Goal: Information Seeking & Learning: Learn about a topic

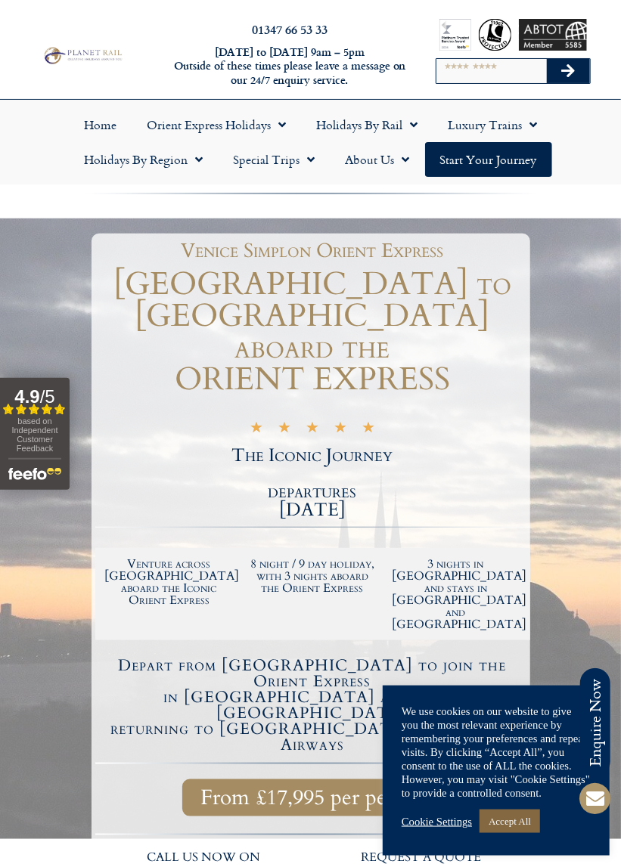
click at [516, 821] on link "Accept All" at bounding box center [509, 821] width 60 height 23
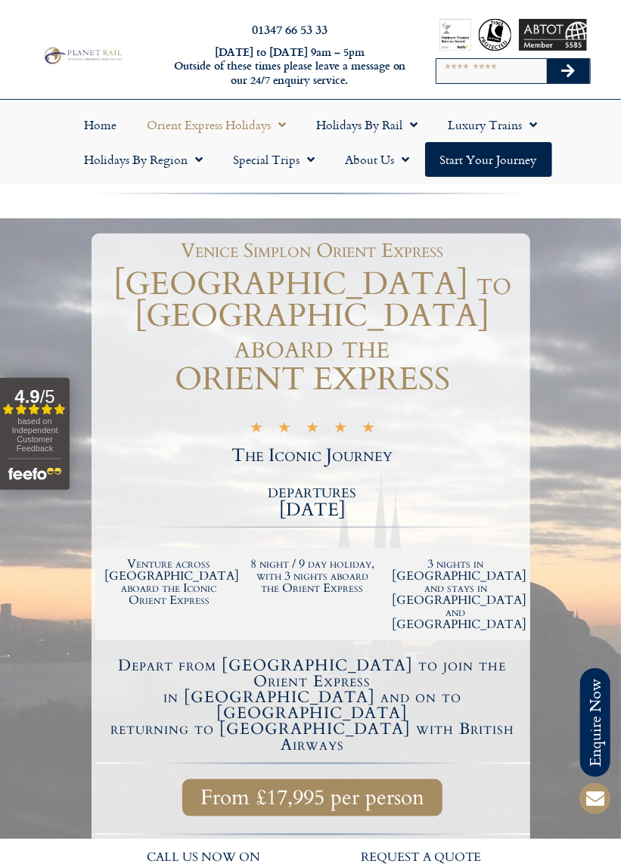
click at [283, 120] on span "Menu" at bounding box center [278, 124] width 15 height 27
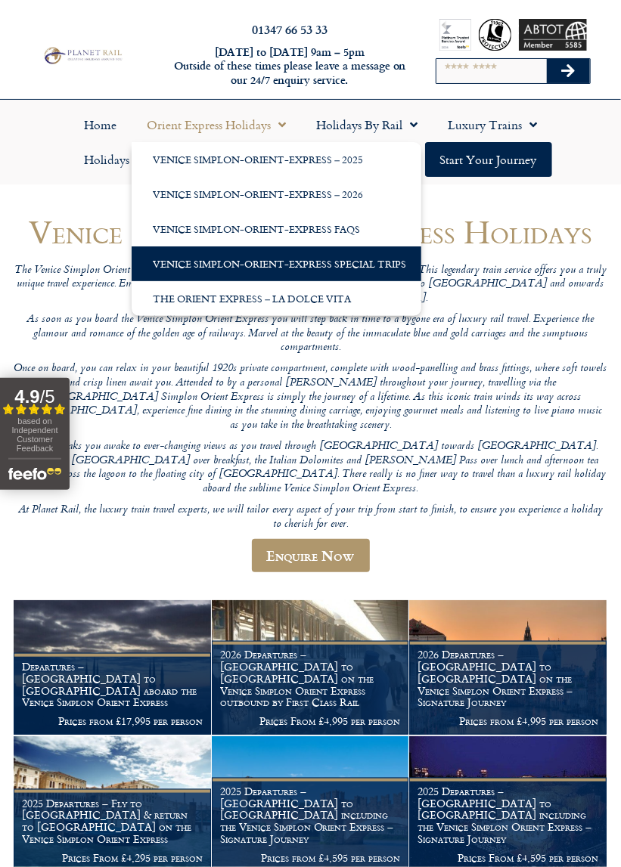
click at [281, 265] on link "Venice Simplon-Orient-Express Special Trips" at bounding box center [277, 263] width 290 height 35
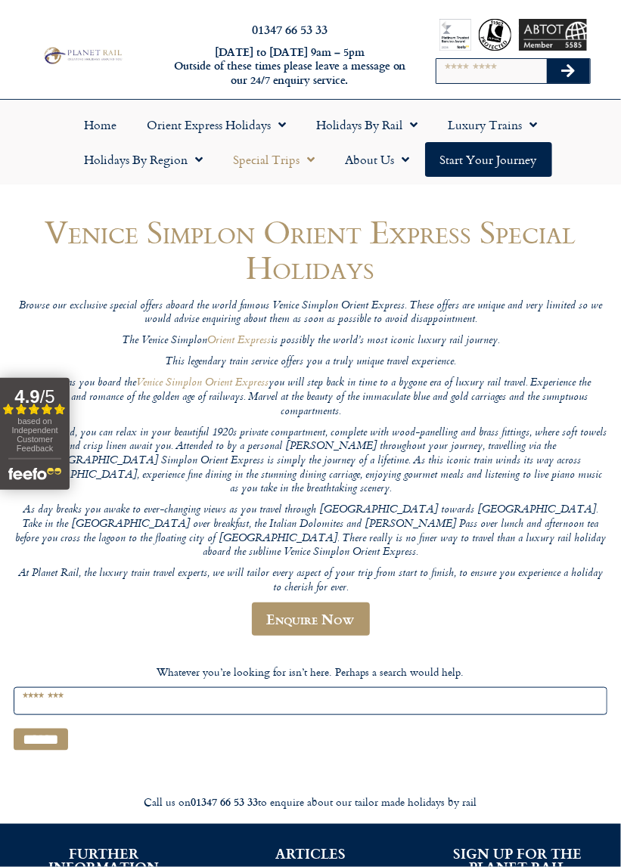
click at [297, 160] on link "Special Trips" at bounding box center [274, 159] width 112 height 35
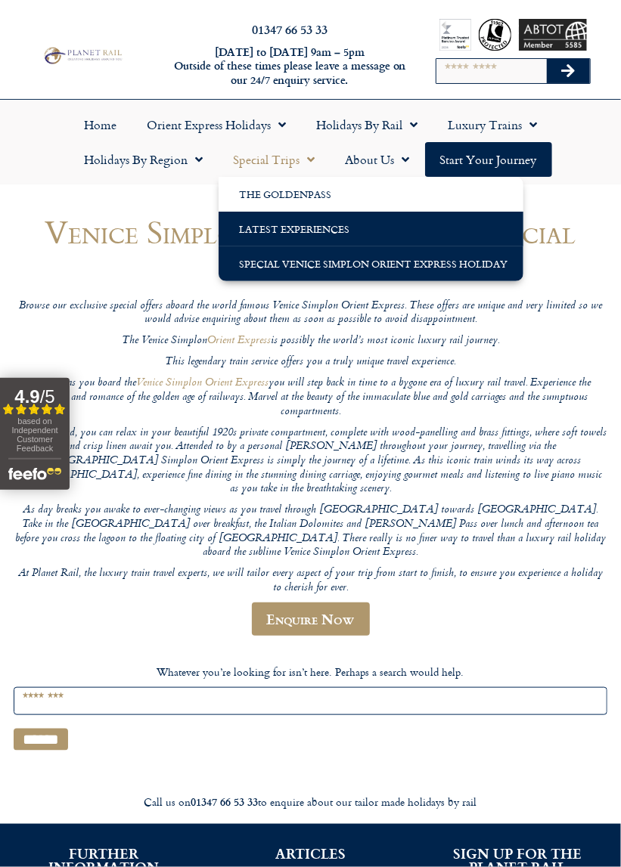
click at [336, 229] on link "Latest Experiences" at bounding box center [370, 229] width 305 height 35
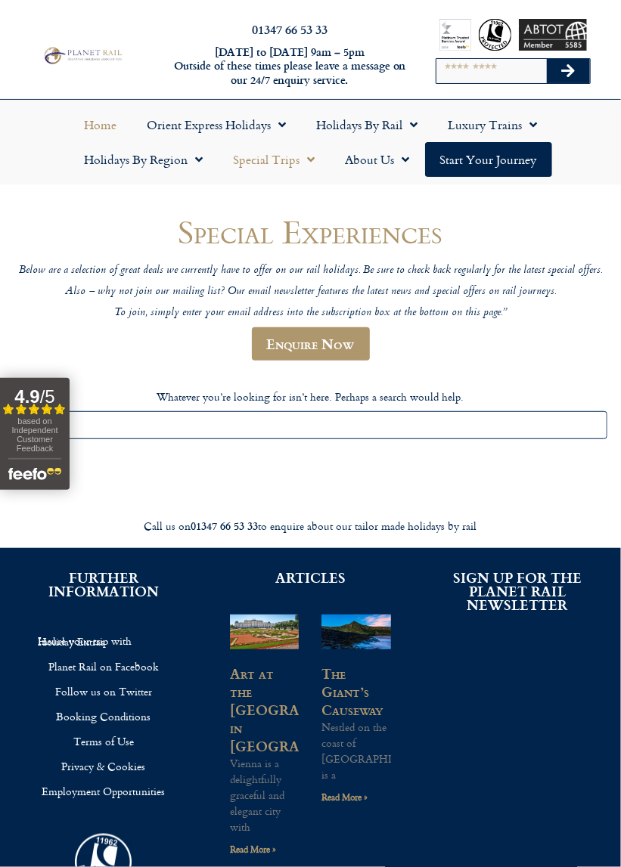
click at [101, 128] on link "Home" at bounding box center [100, 124] width 63 height 35
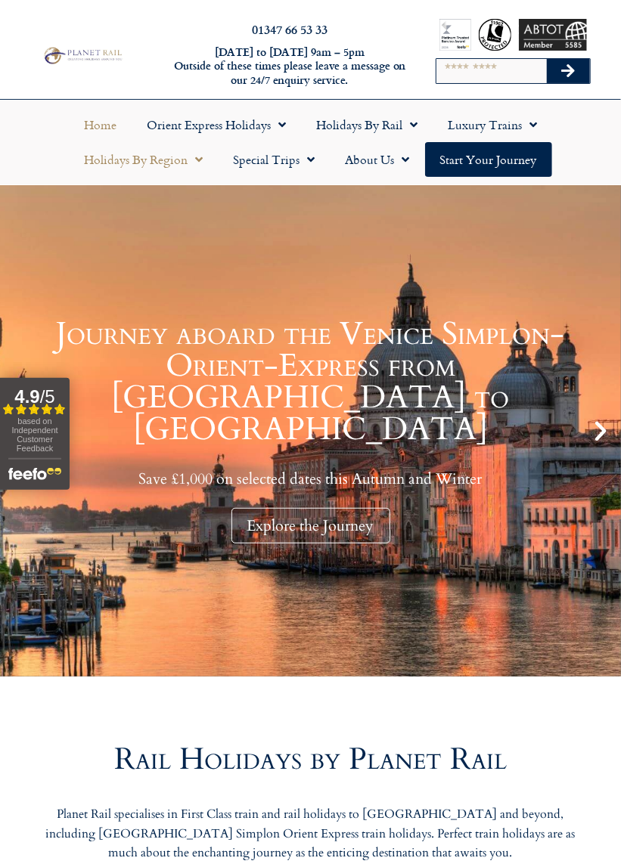
click at [189, 165] on span "Menu" at bounding box center [195, 159] width 15 height 27
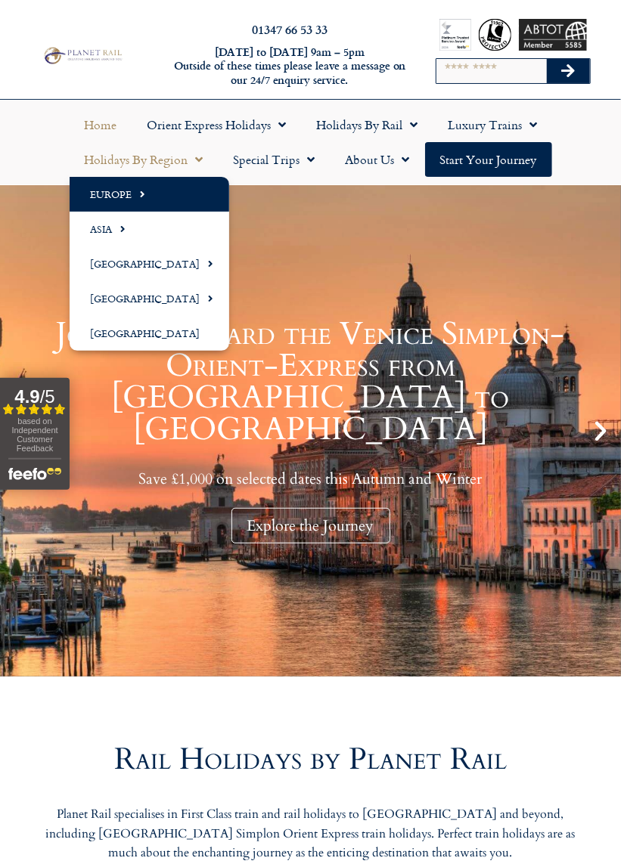
click at [126, 194] on link "Europe" at bounding box center [150, 194] width 160 height 35
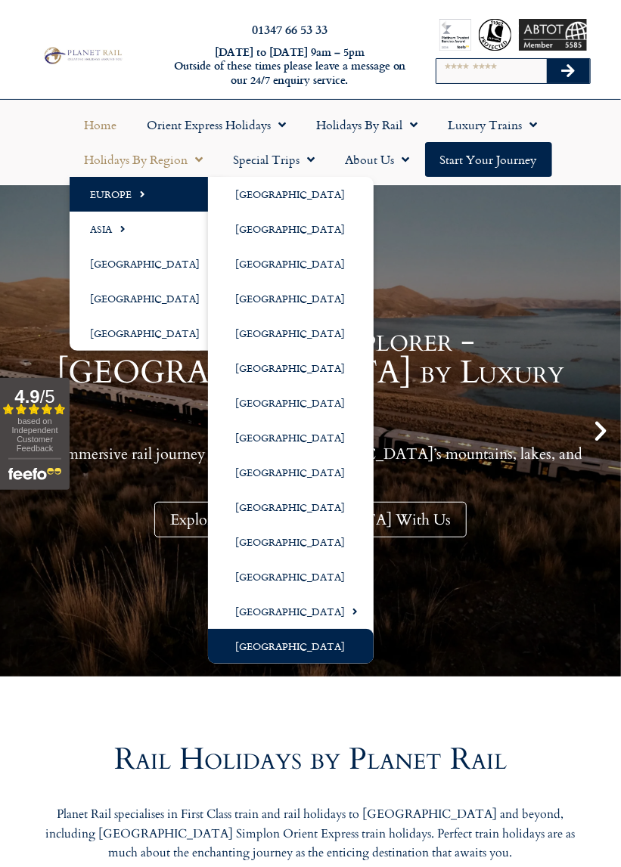
click at [296, 651] on link "[GEOGRAPHIC_DATA]" at bounding box center [291, 646] width 166 height 35
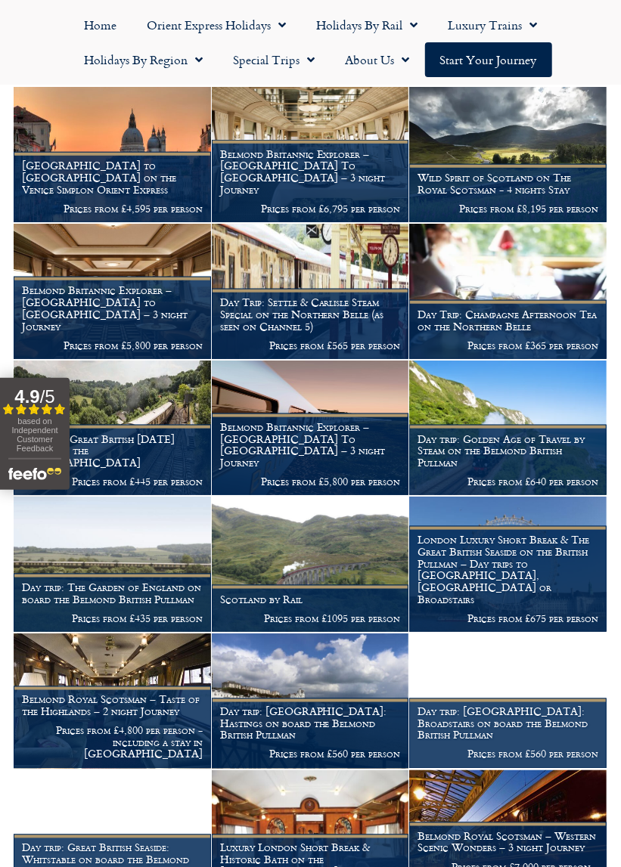
scroll to position [278, 0]
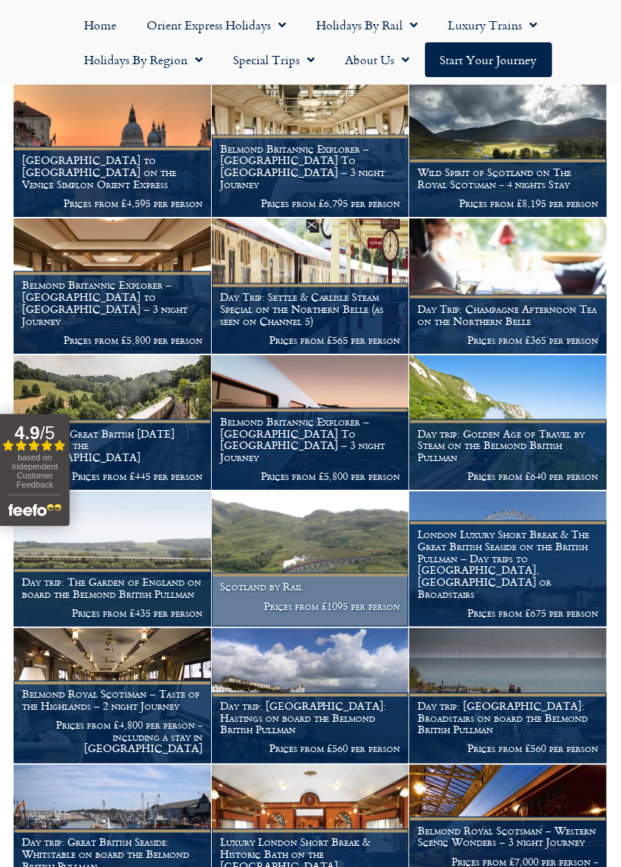
click at [336, 607] on img at bounding box center [310, 558] width 197 height 135
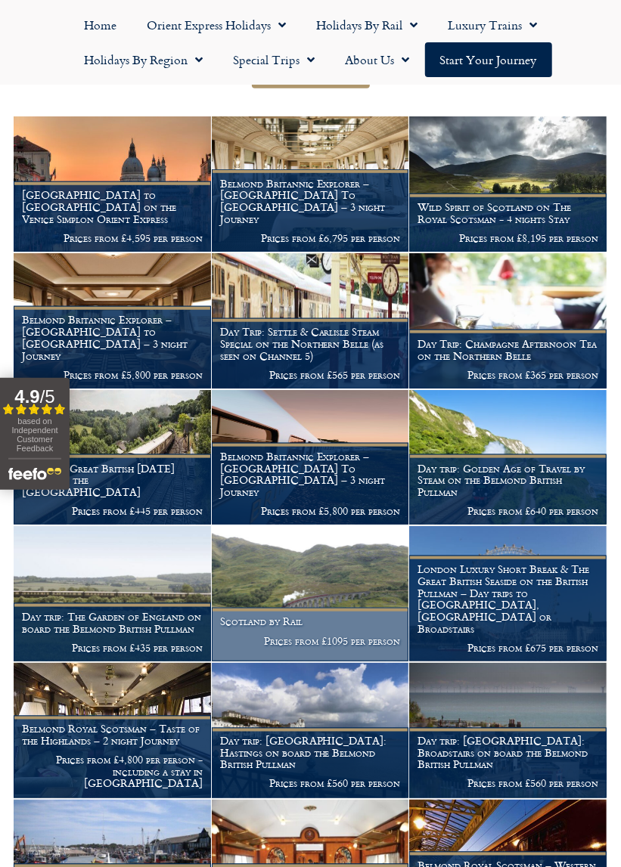
scroll to position [242, 0]
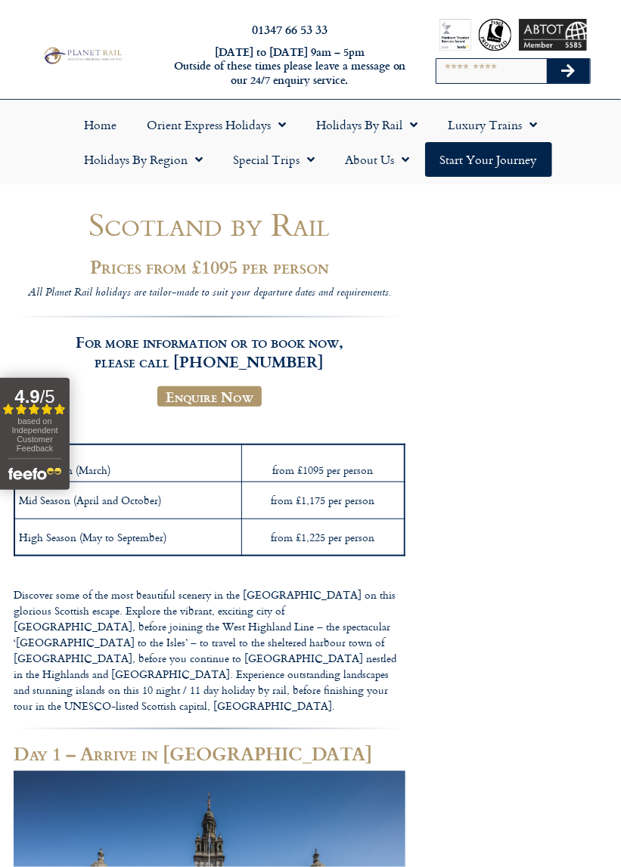
click at [333, 550] on td "from £1,225 per person" at bounding box center [322, 537] width 163 height 37
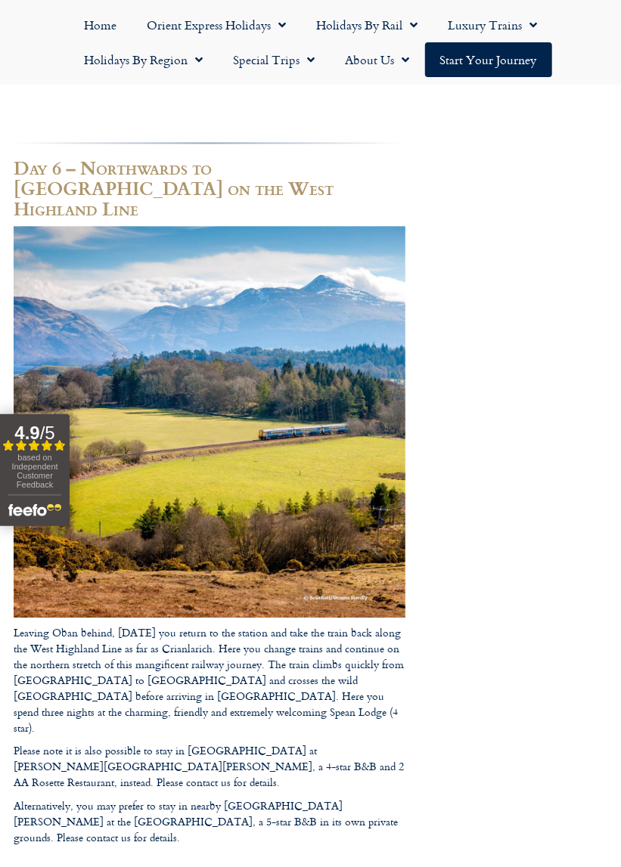
scroll to position [2884, 0]
